Goal: Task Accomplishment & Management: Use online tool/utility

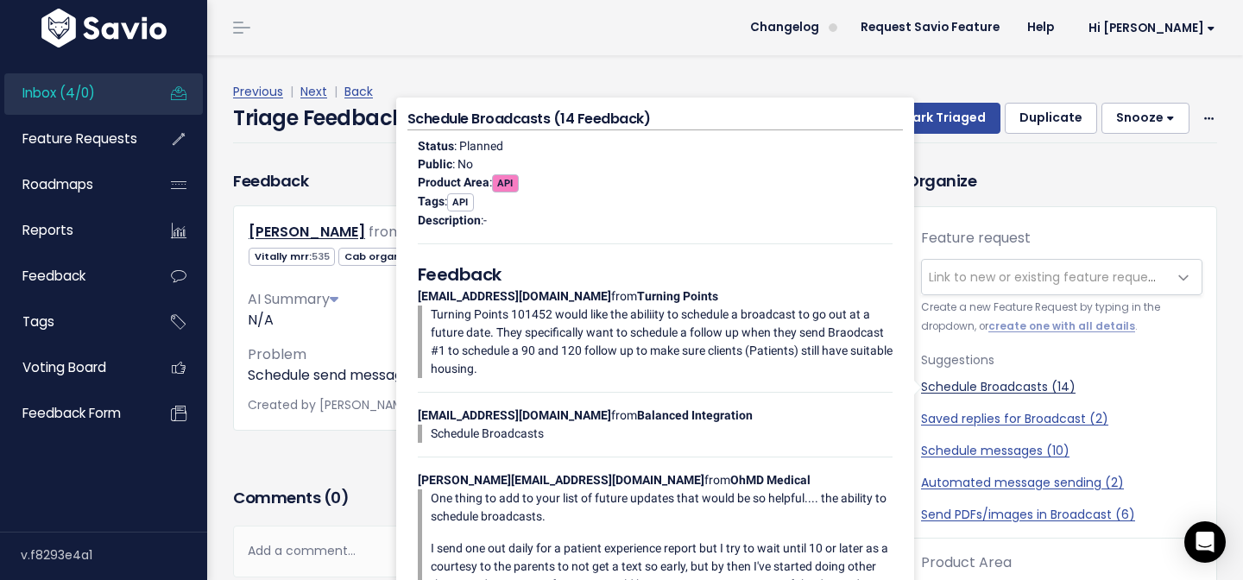
click at [1042, 388] on link "Schedule Broadcasts (14)" at bounding box center [1061, 387] width 281 height 18
select select "47886"
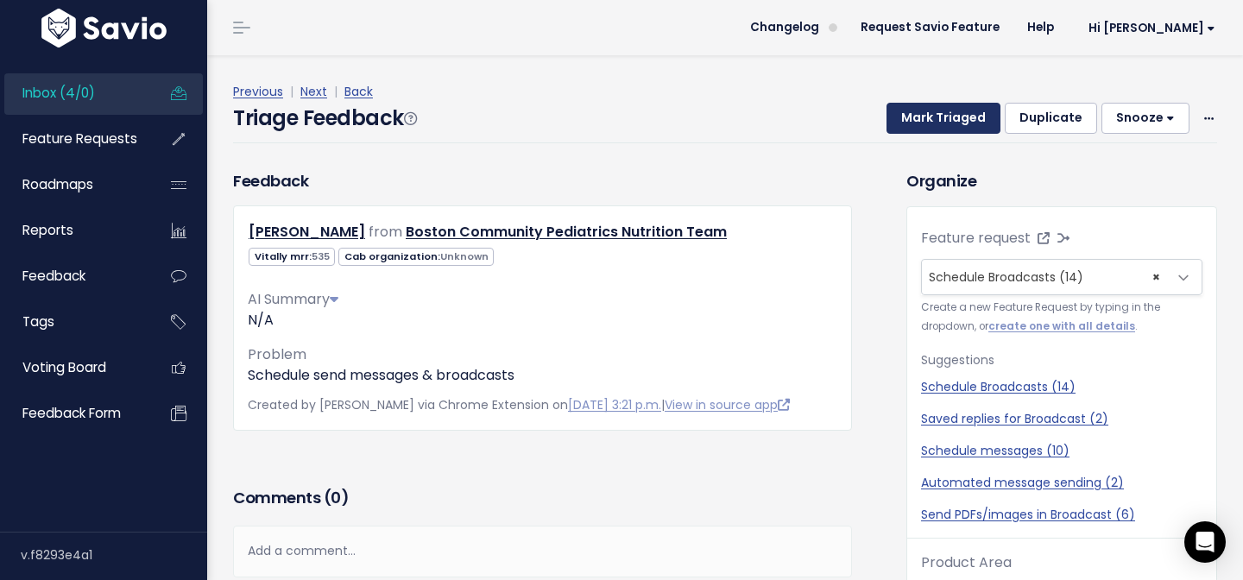
click at [969, 125] on button "Mark Triaged" at bounding box center [944, 118] width 114 height 31
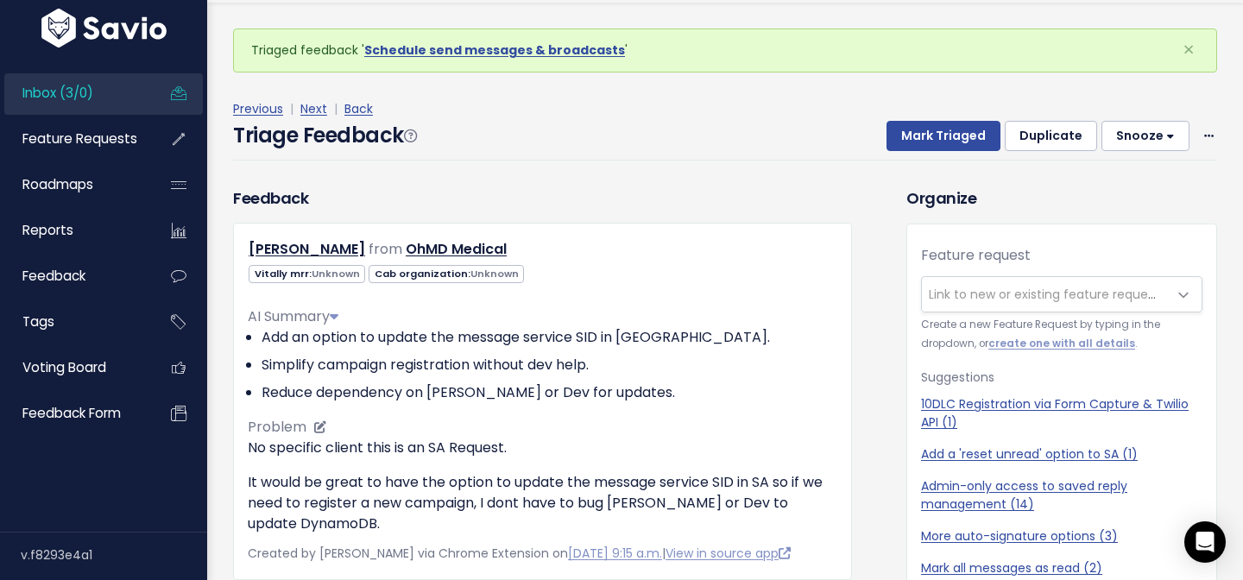
scroll to position [57, 0]
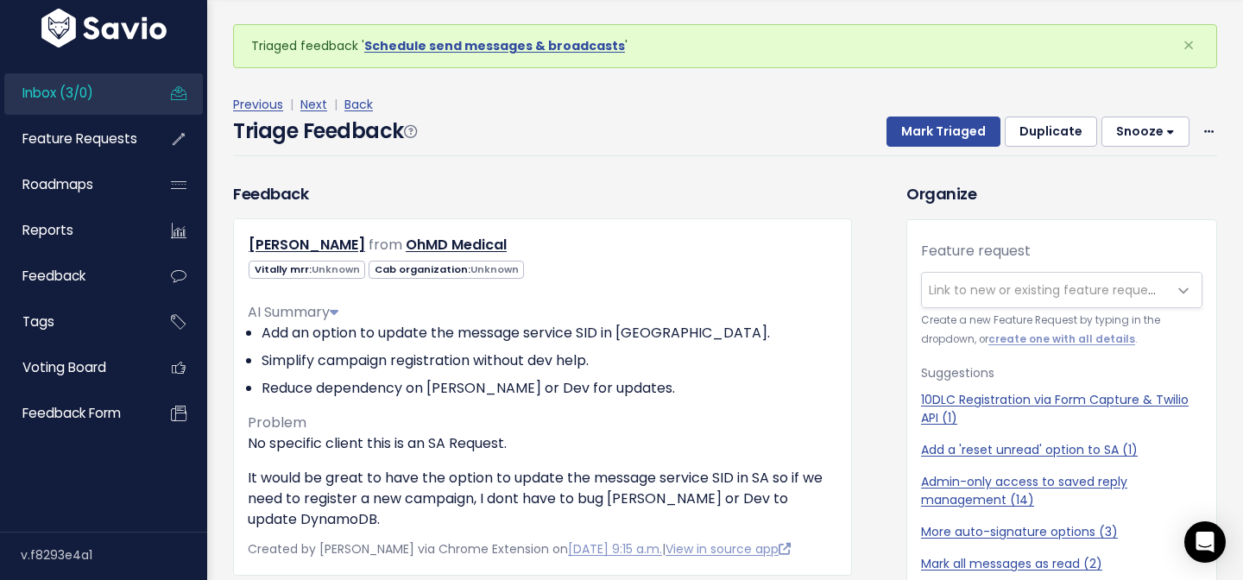
click at [102, 79] on link "Inbox (3/0)" at bounding box center [73, 93] width 139 height 40
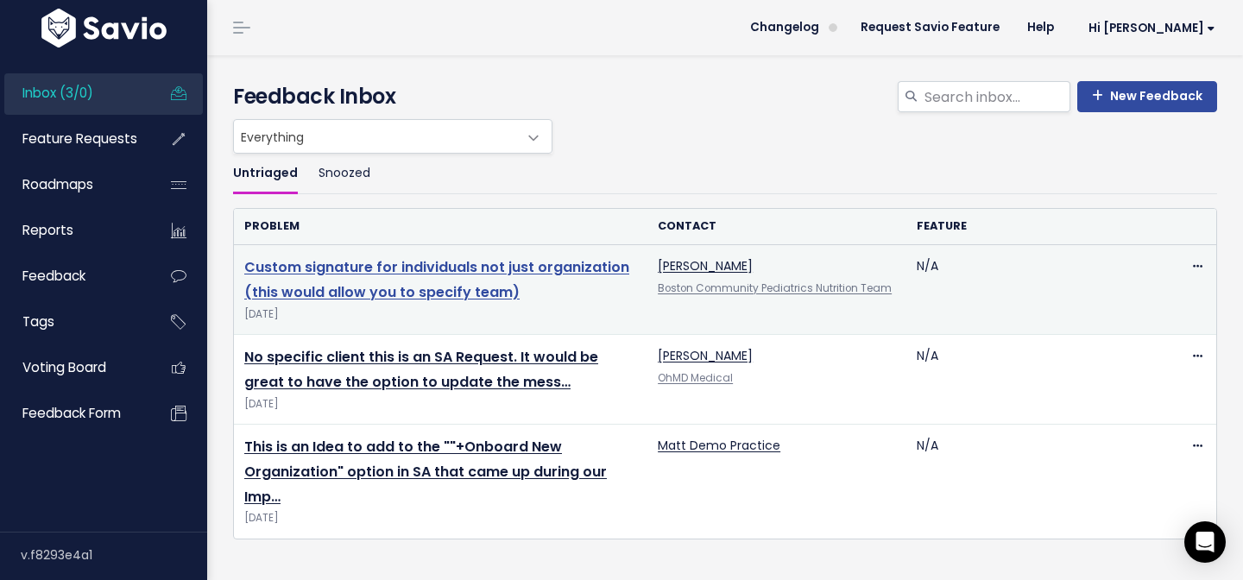
click at [439, 262] on link "Custom signature for individuals not just organization (this would allow you to…" at bounding box center [436, 279] width 385 height 45
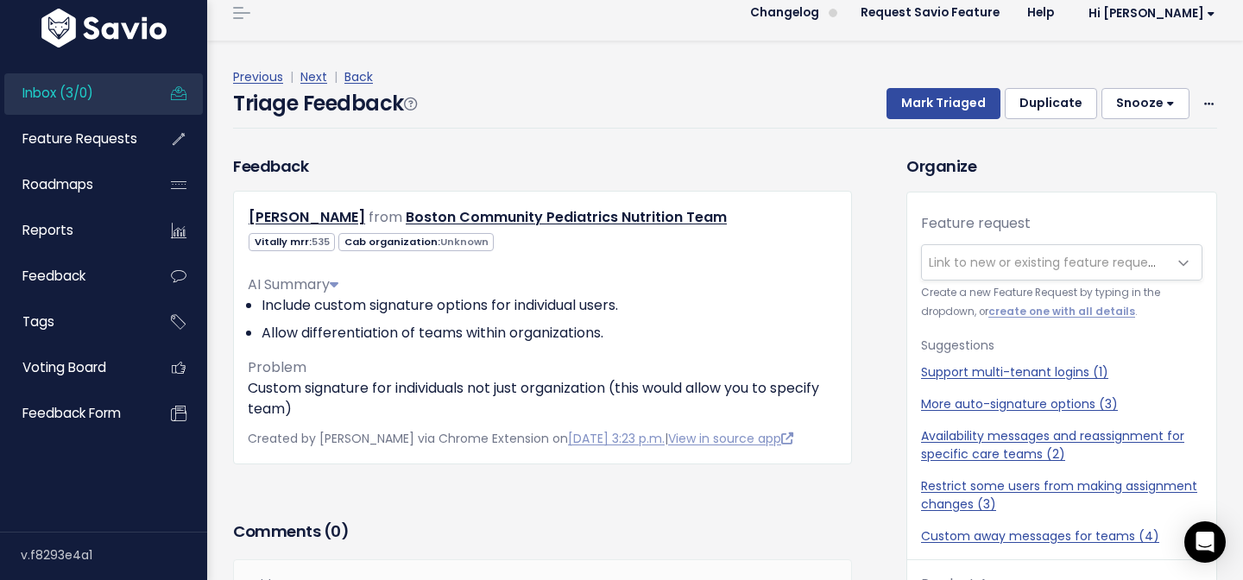
scroll to position [20, 0]
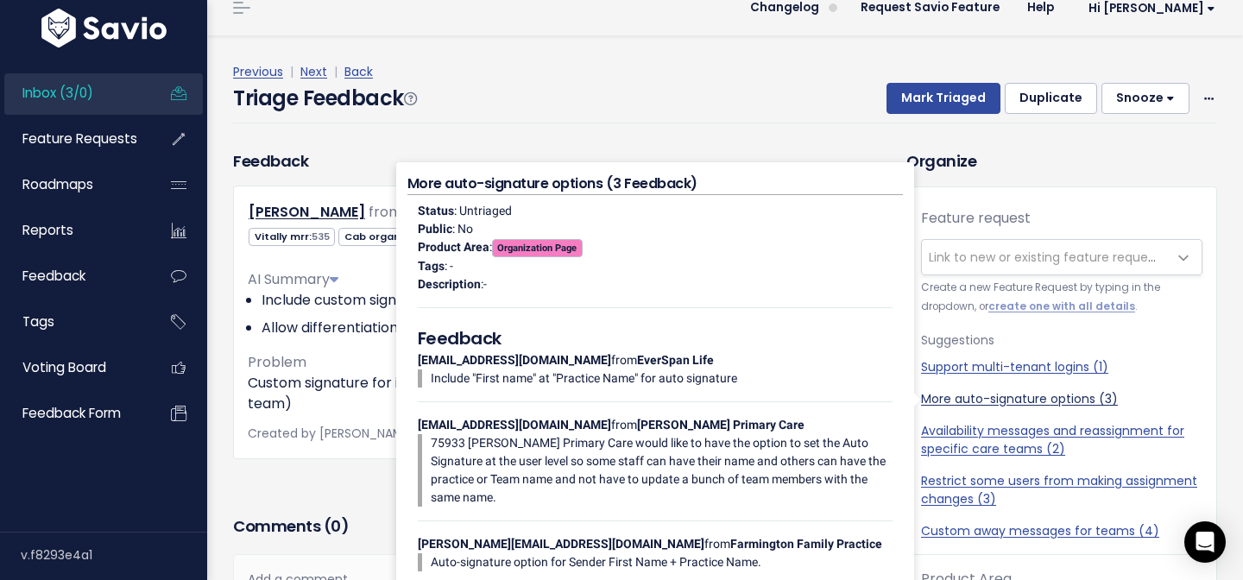
click at [1046, 399] on link "More auto-signature options (3)" at bounding box center [1061, 399] width 281 height 18
select select "48068"
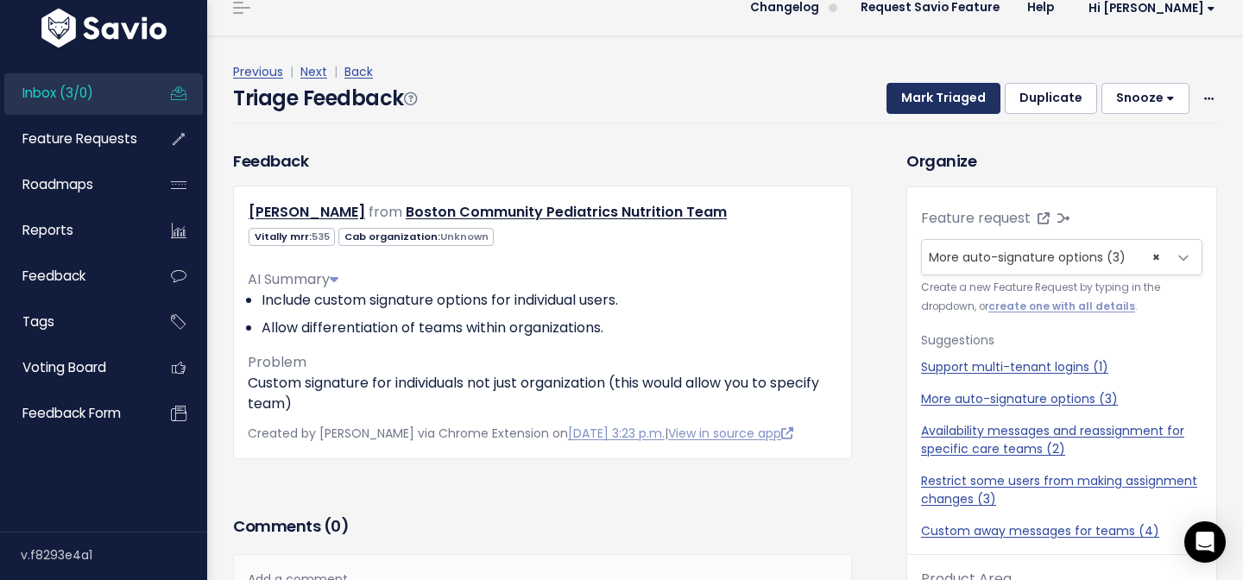
click at [933, 111] on button "Mark Triaged" at bounding box center [944, 98] width 114 height 31
